Goal: Task Accomplishment & Management: Use online tool/utility

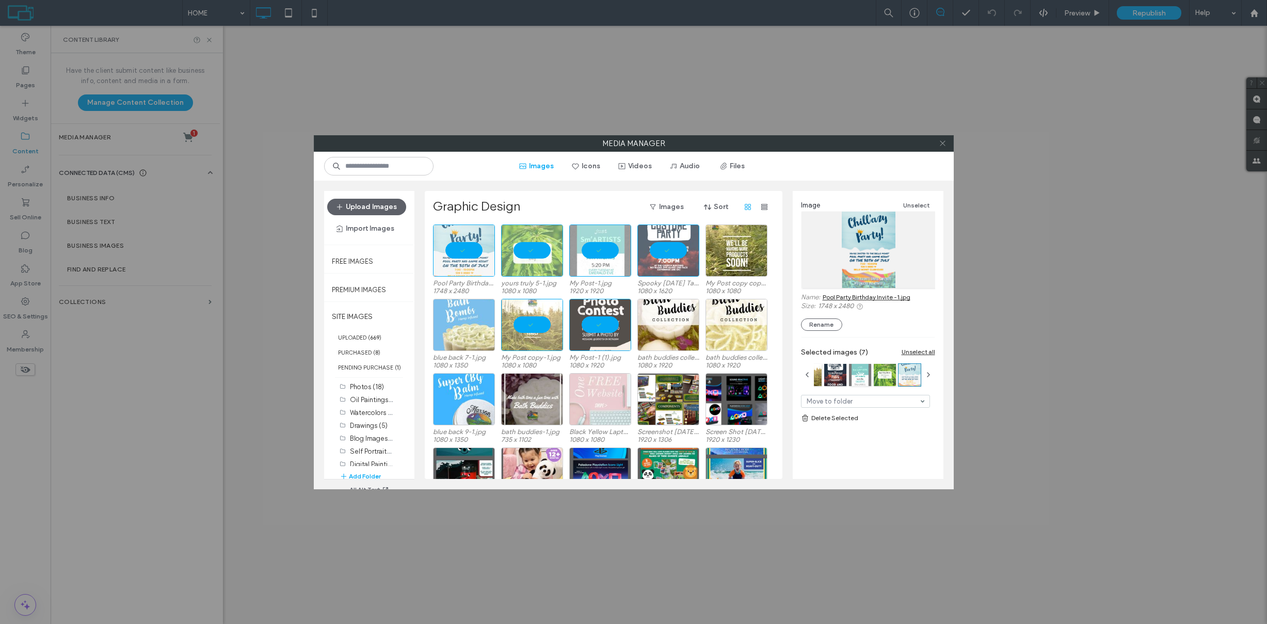
click at [941, 145] on icon at bounding box center [943, 143] width 8 height 8
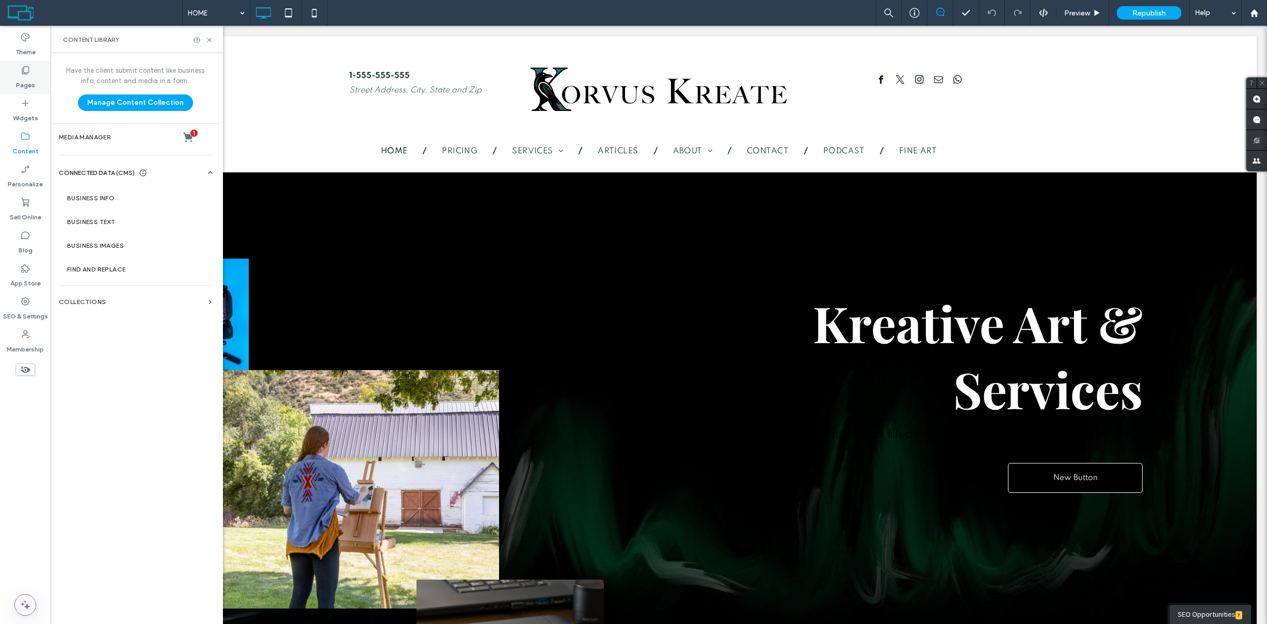
click at [34, 81] on label "Pages" at bounding box center [25, 82] width 19 height 14
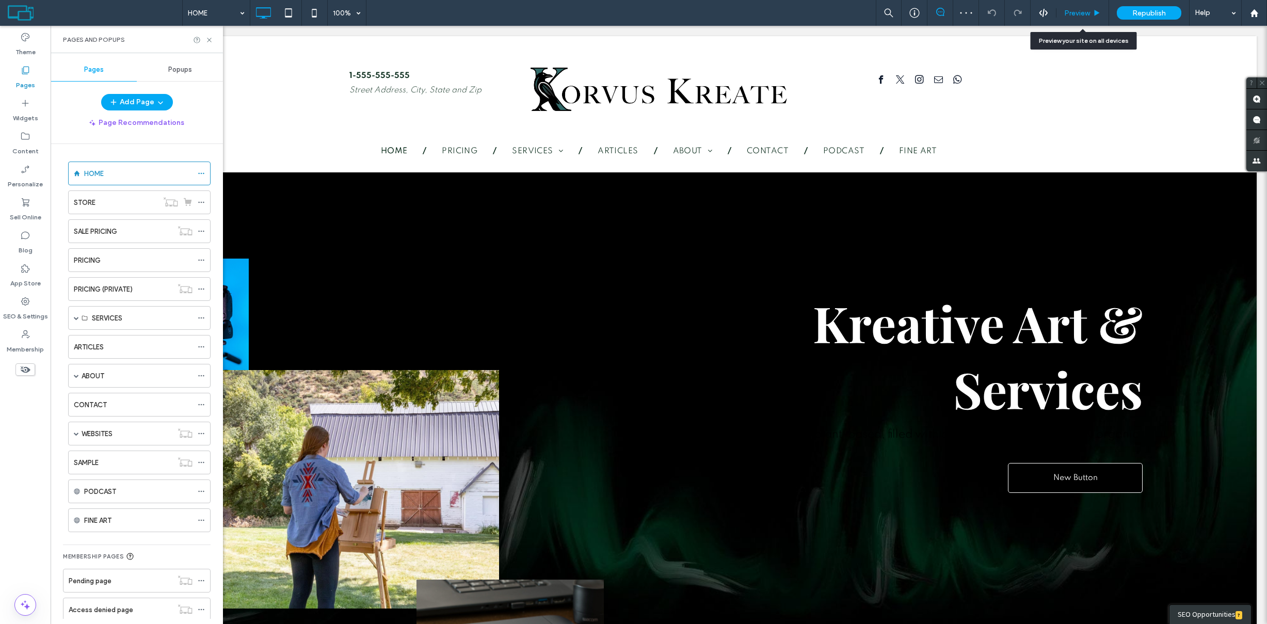
click at [1096, 5] on div "Preview" at bounding box center [1082, 13] width 53 height 26
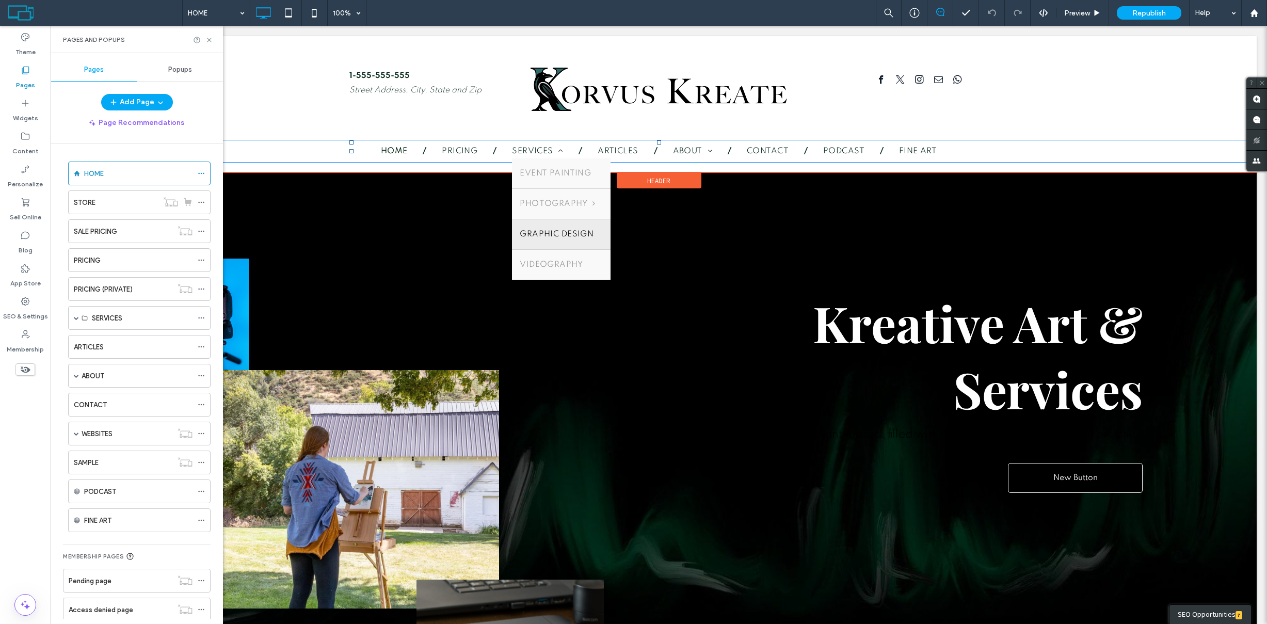
click at [563, 231] on span "GRAPHIC DESIGN" at bounding box center [557, 234] width 74 height 14
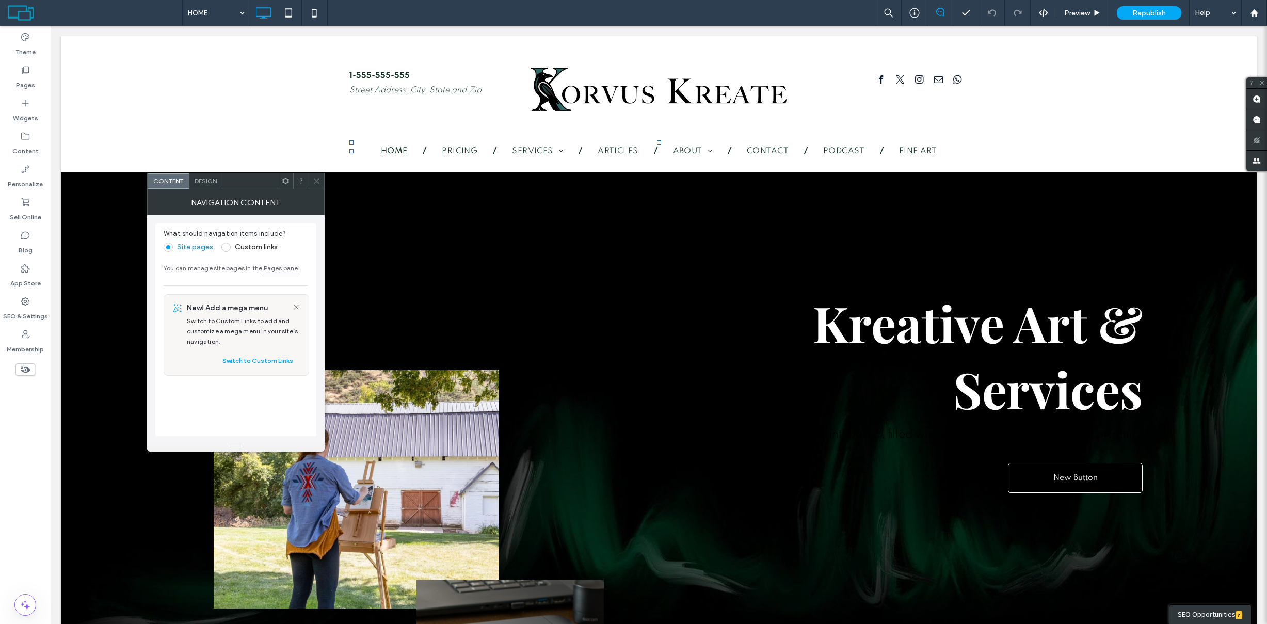
click at [316, 181] on icon at bounding box center [317, 181] width 8 height 8
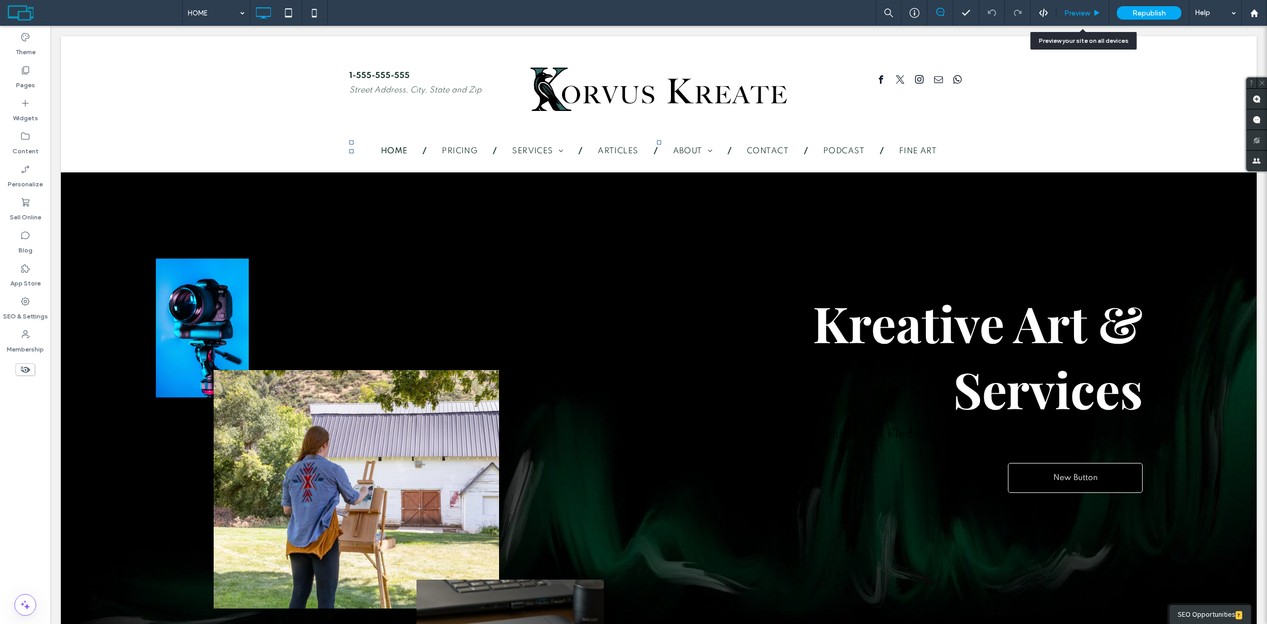
click at [1082, 13] on span "Preview" at bounding box center [1077, 13] width 26 height 9
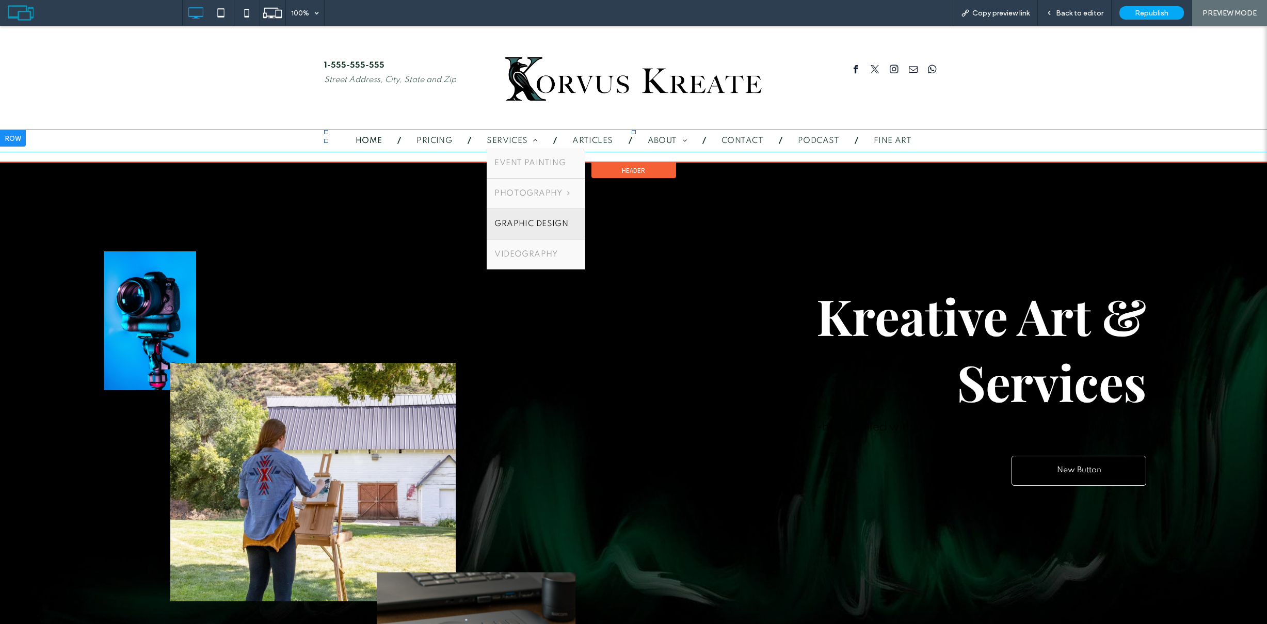
click at [534, 220] on span "GRAPHIC DESIGN" at bounding box center [531, 224] width 74 height 14
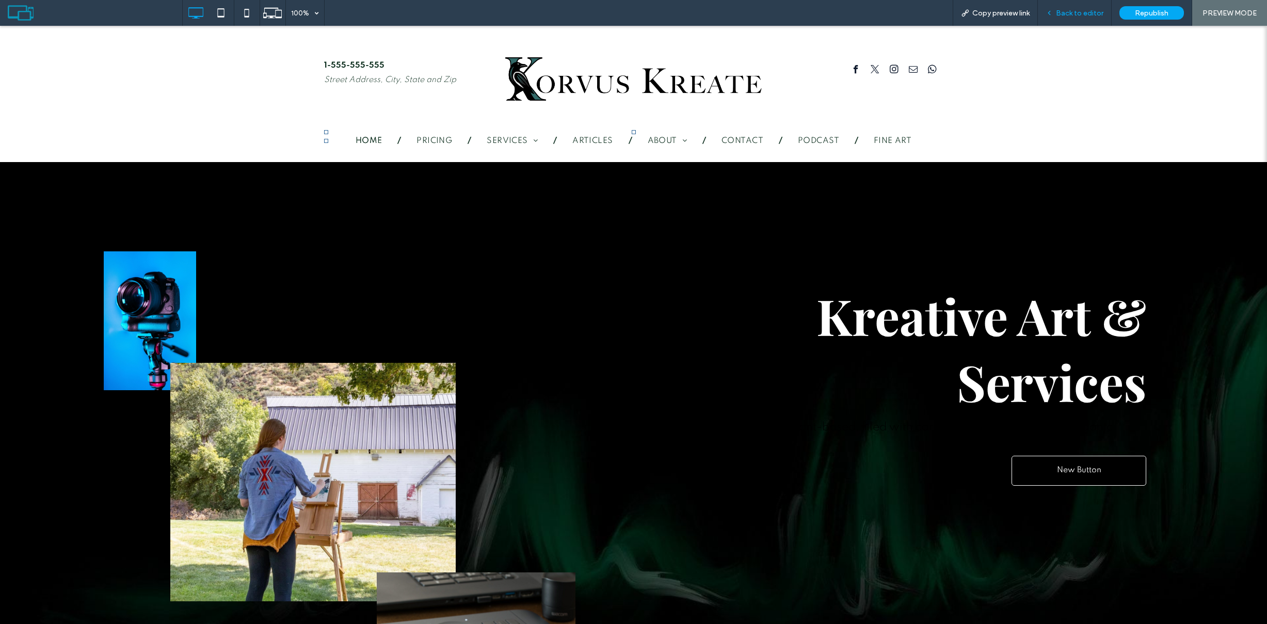
click at [1098, 13] on span "Back to editor" at bounding box center [1079, 13] width 47 height 9
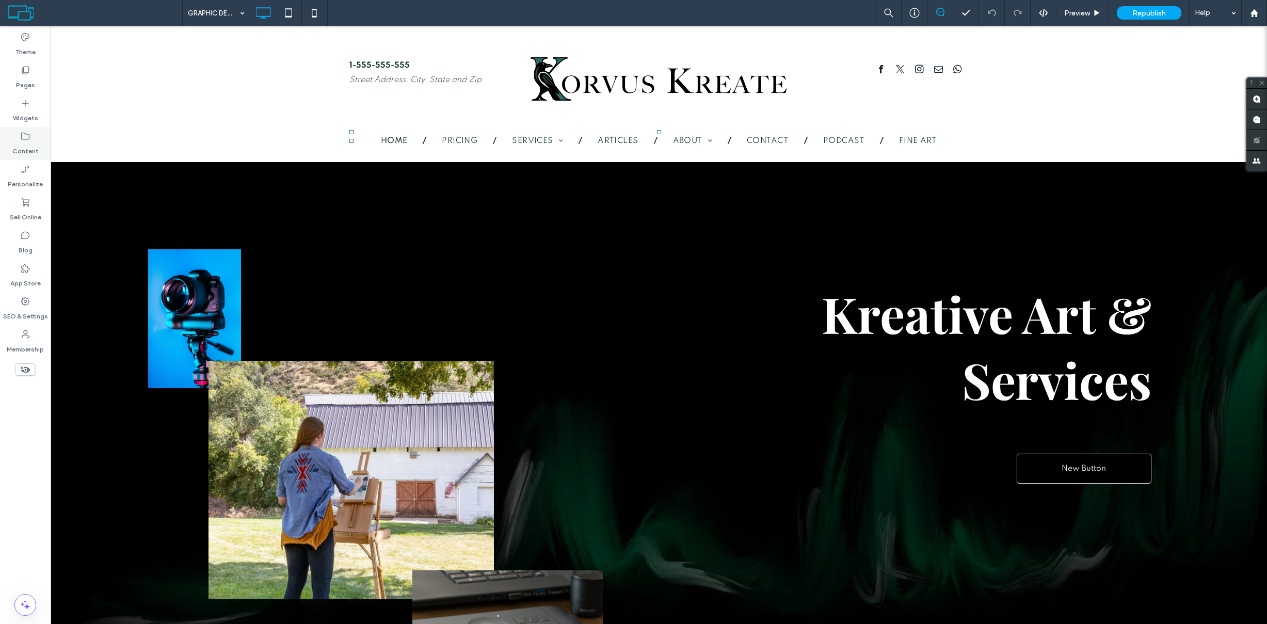
click at [30, 150] on label "Content" at bounding box center [25, 148] width 26 height 14
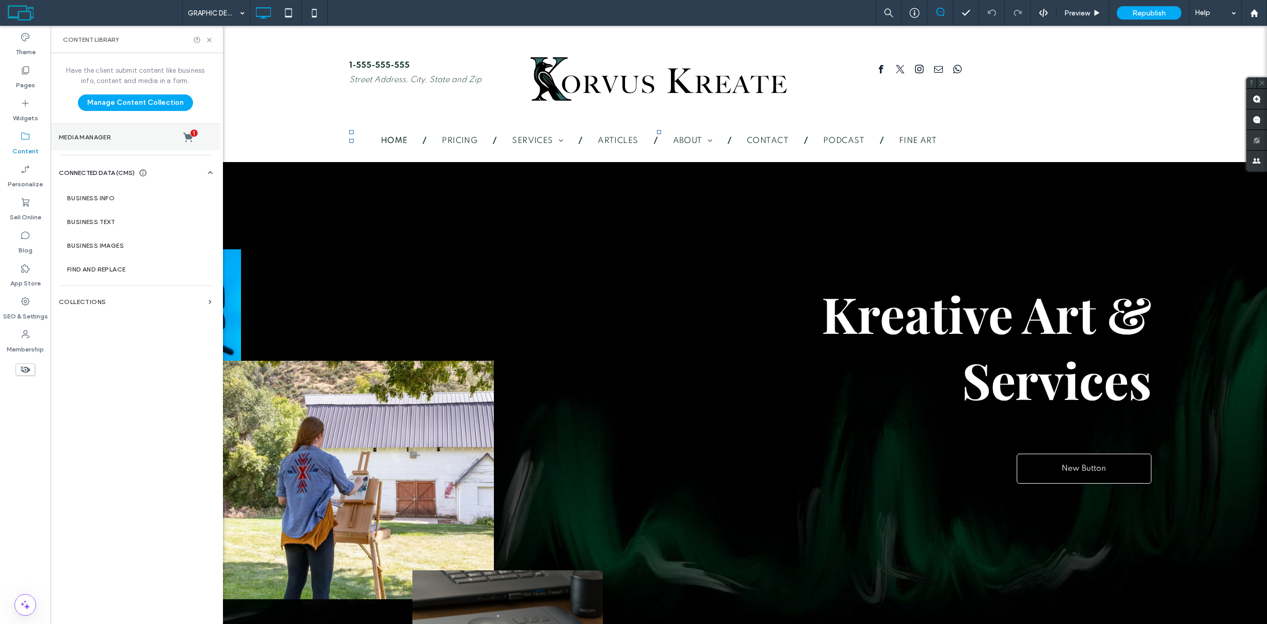
click at [107, 140] on label "Media Manager 1" at bounding box center [135, 137] width 153 height 10
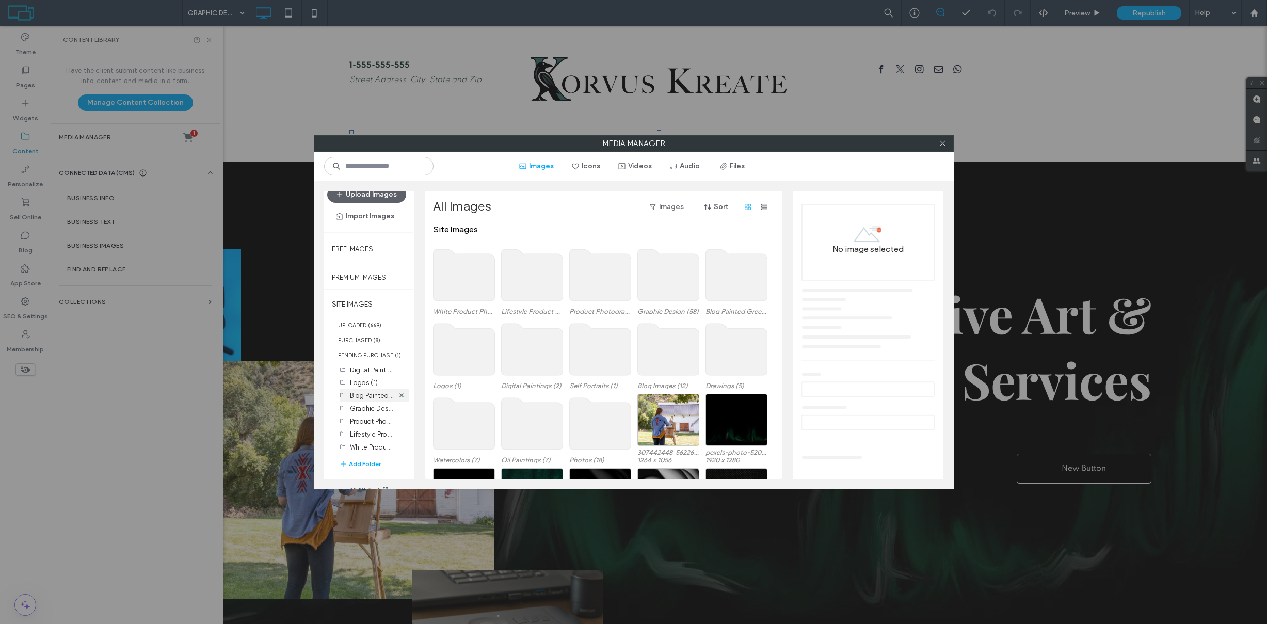
scroll to position [12, 0]
click at [359, 381] on label "Logos (1)" at bounding box center [364, 383] width 28 height 8
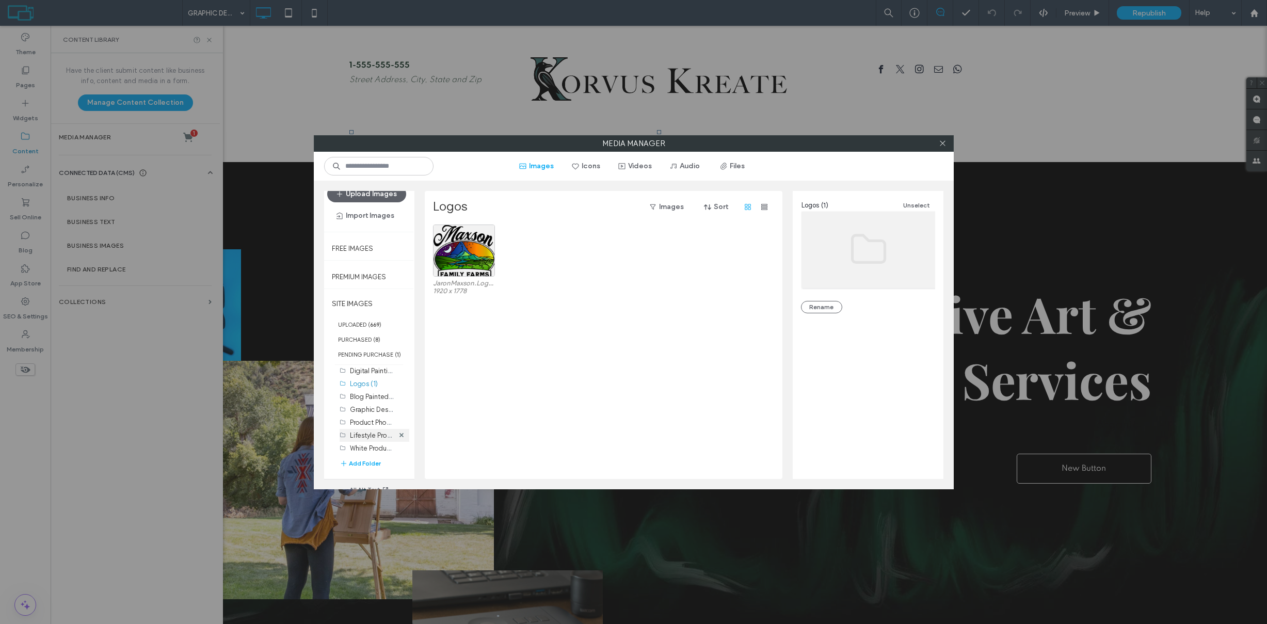
scroll to position [80, 0]
click at [360, 410] on label "Graphic Design (58)" at bounding box center [381, 410] width 62 height 10
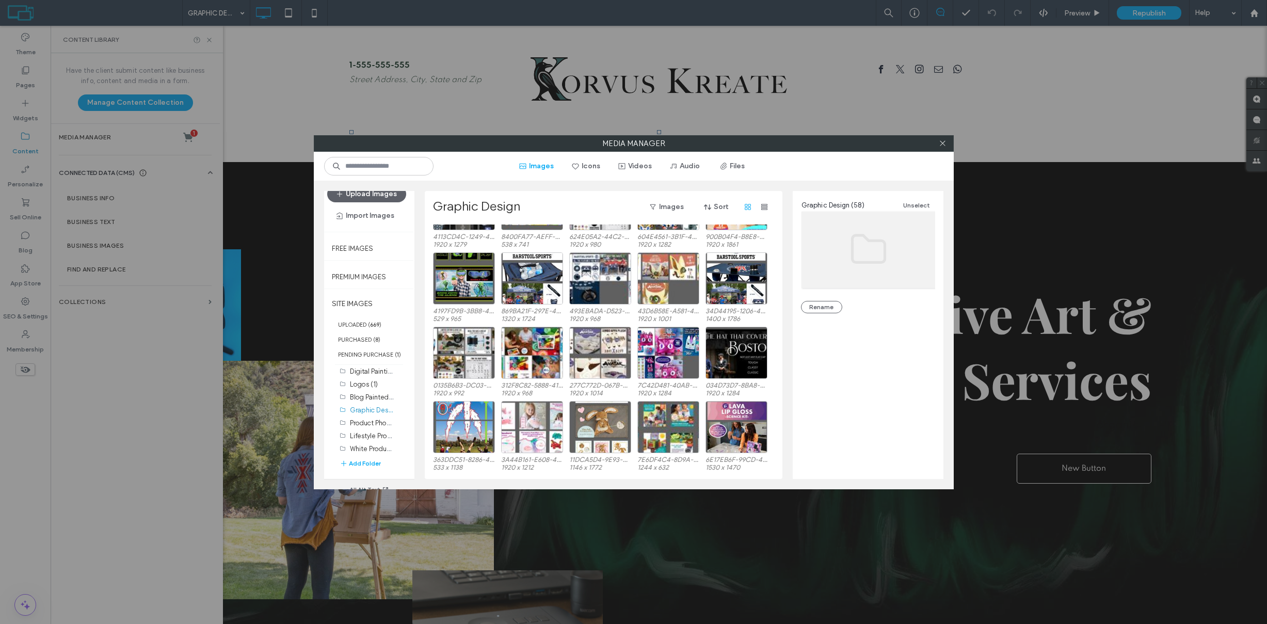
scroll to position [637, 0]
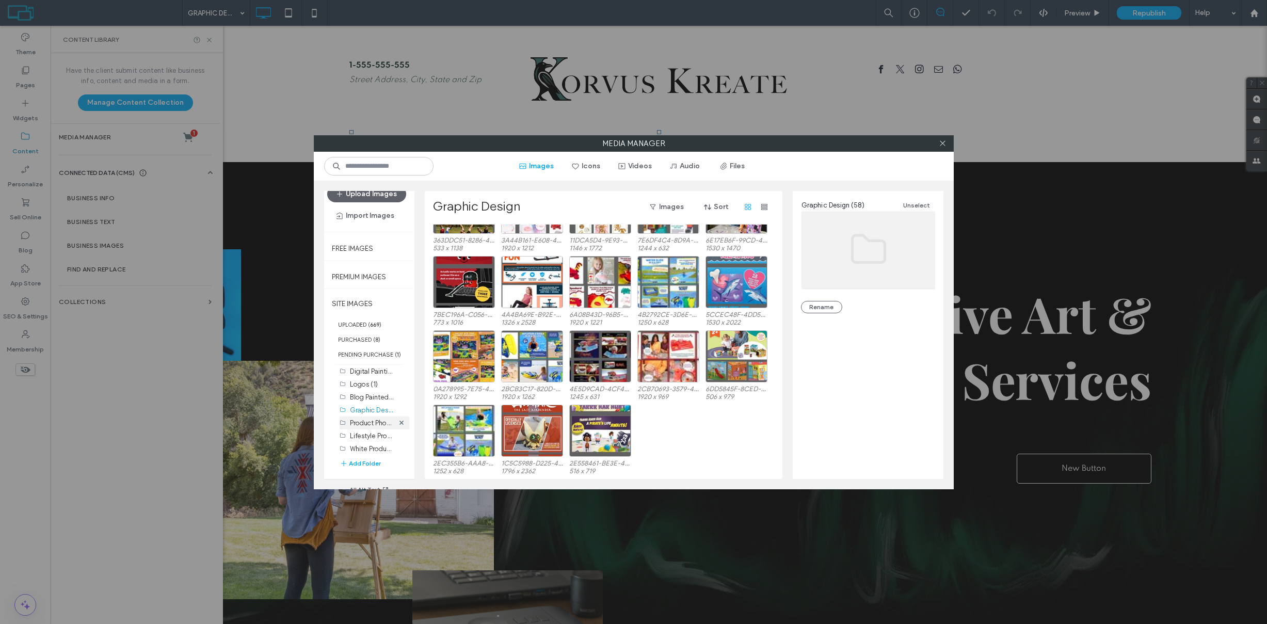
click at [366, 424] on label "Product Photography (53)" at bounding box center [389, 422] width 78 height 10
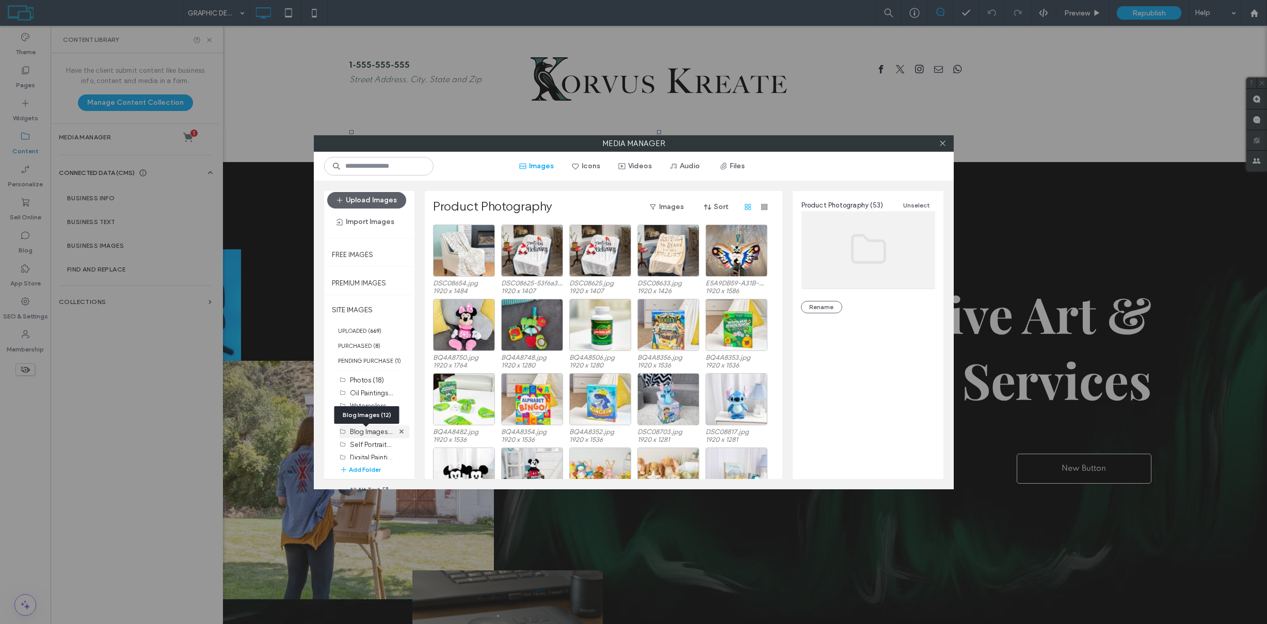
scroll to position [0, 0]
click at [368, 339] on span "( 669 )" at bounding box center [374, 337] width 13 height 7
